Goal: Use online tool/utility: Utilize a website feature to perform a specific function

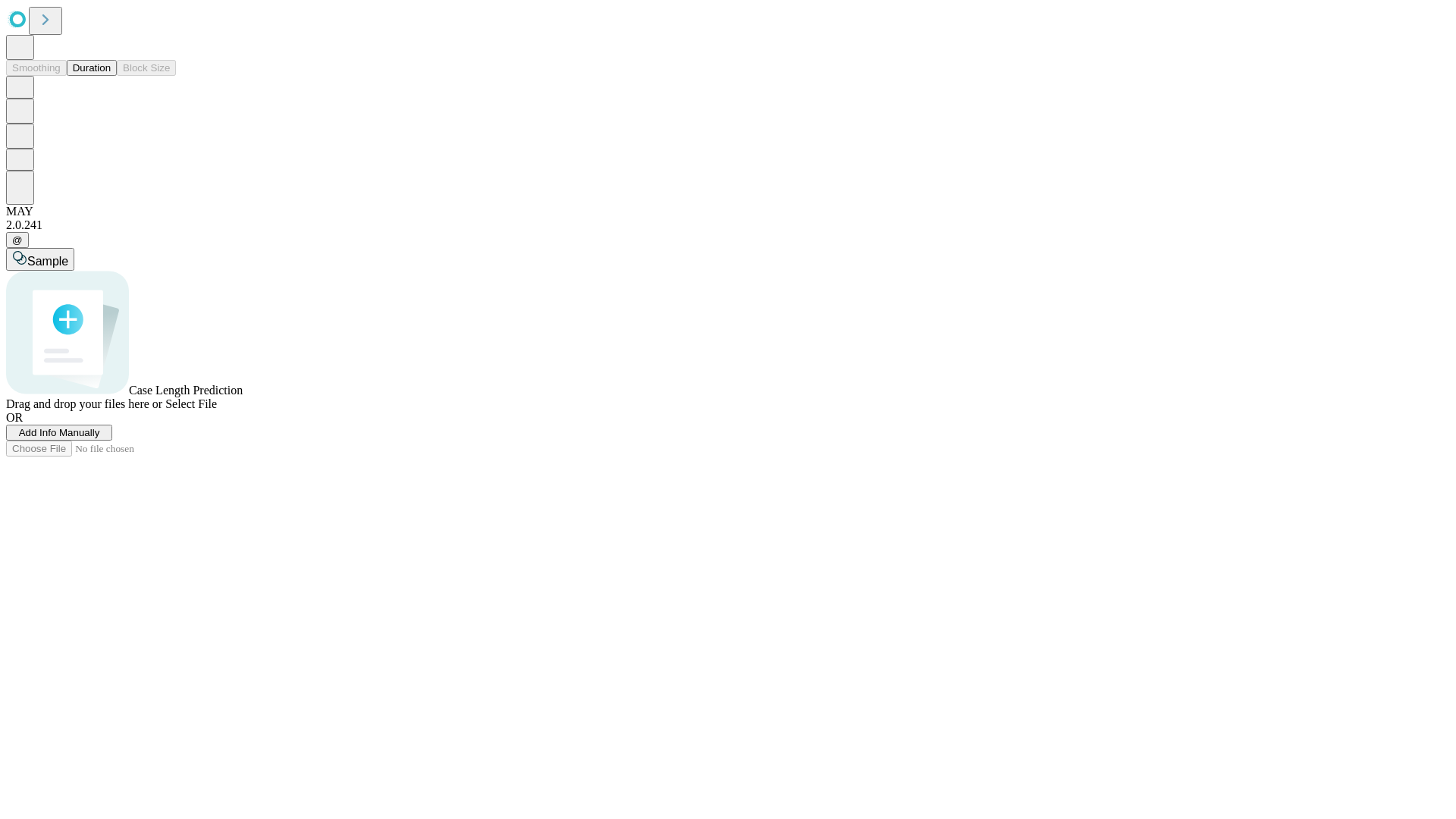
click at [217, 410] on span "Select File" at bounding box center [191, 403] width 51 height 13
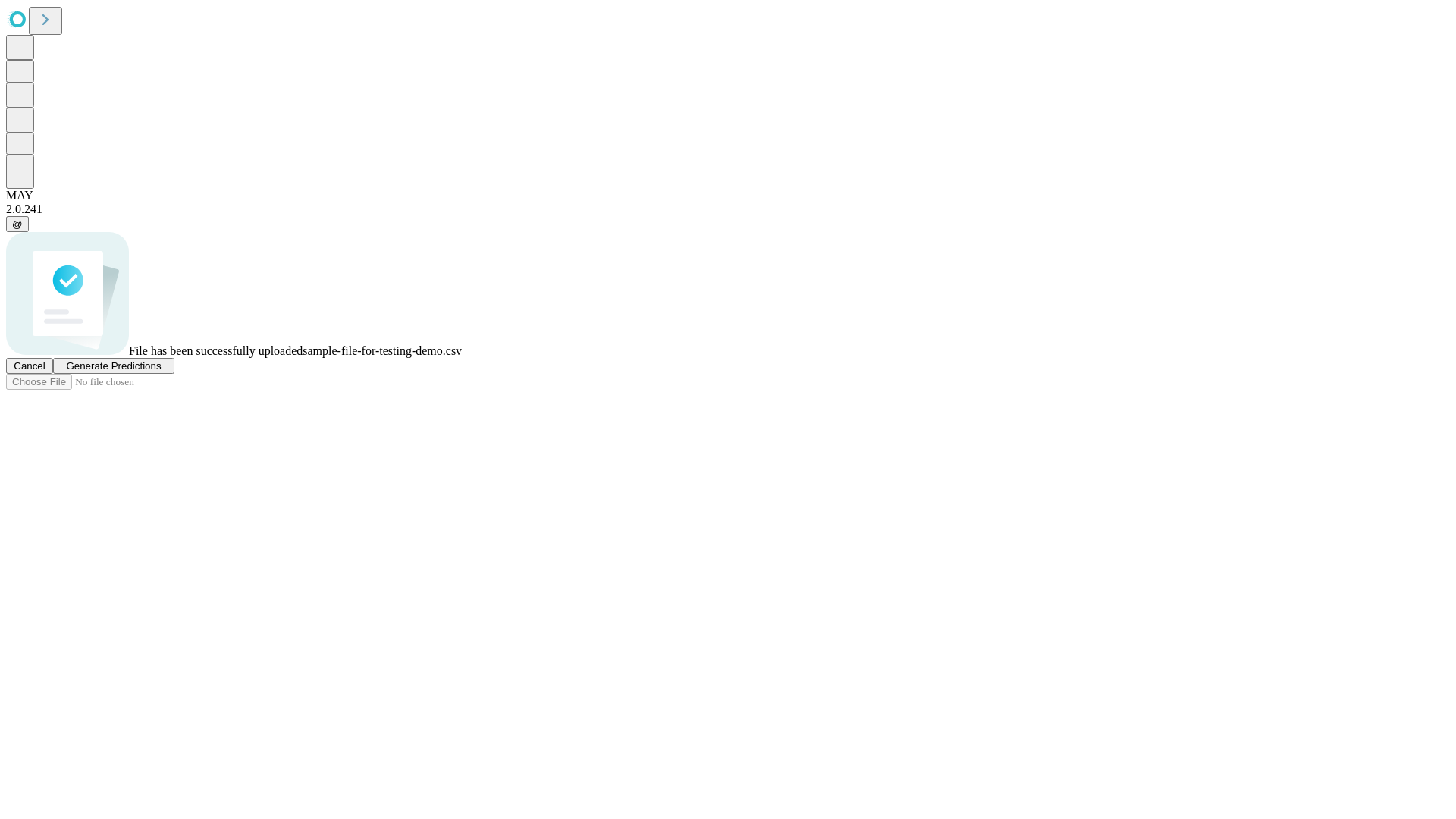
click at [161, 372] on span "Generate Predictions" at bounding box center [113, 365] width 94 height 11
